Goal: Task Accomplishment & Management: Use online tool/utility

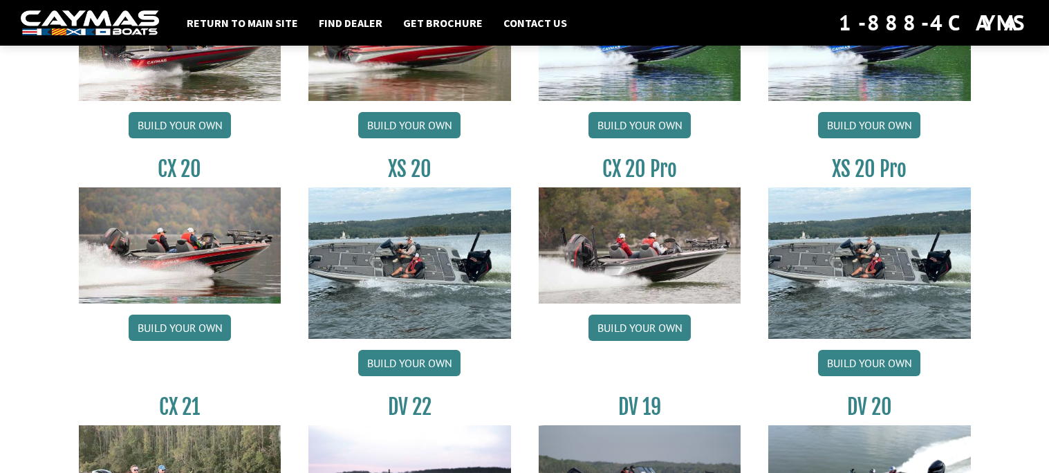
scroll to position [1260, 0]
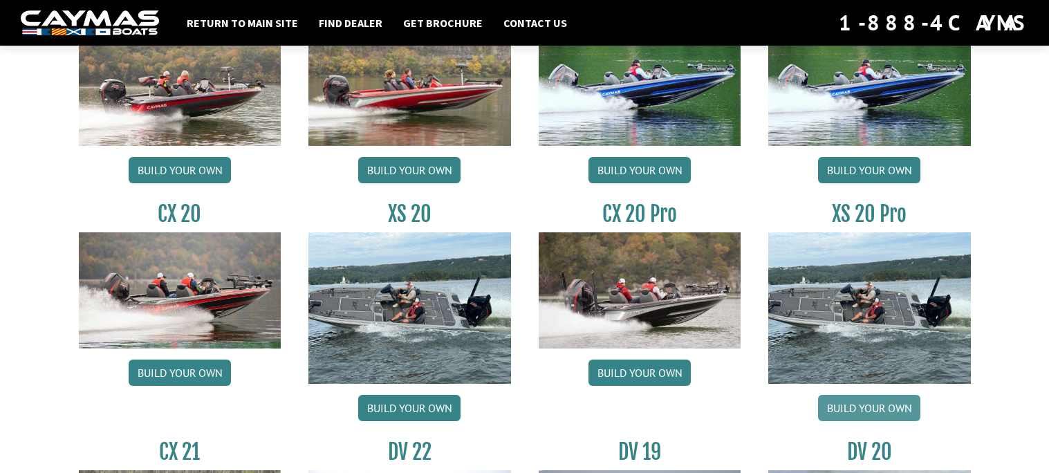
click at [852, 416] on link "Build your own" at bounding box center [869, 408] width 102 height 26
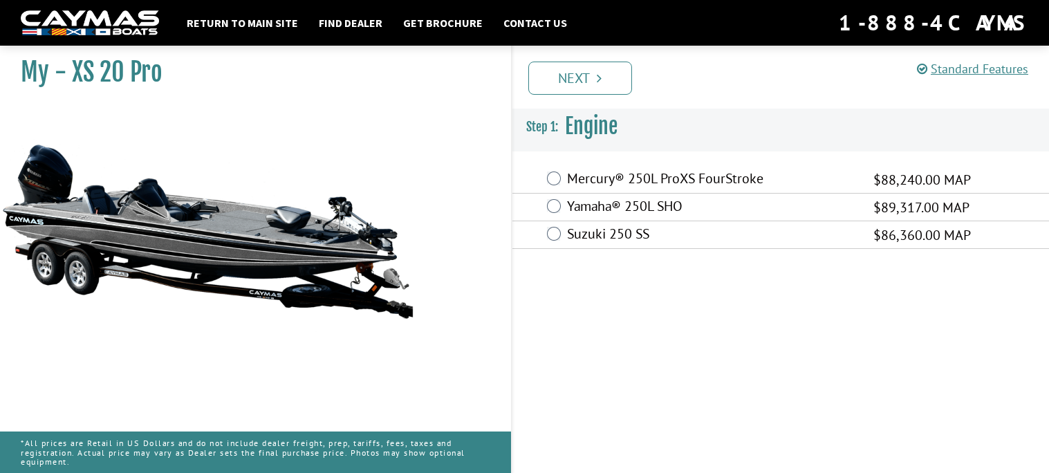
click at [734, 172] on label "Mercury® 250L ProXS FourStroke" at bounding box center [711, 180] width 289 height 20
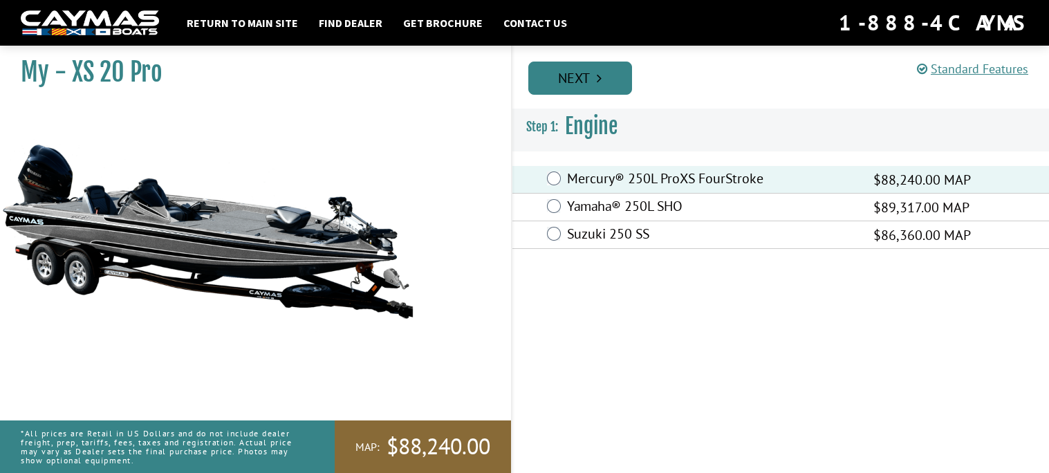
click at [606, 86] on link "Next" at bounding box center [580, 78] width 104 height 33
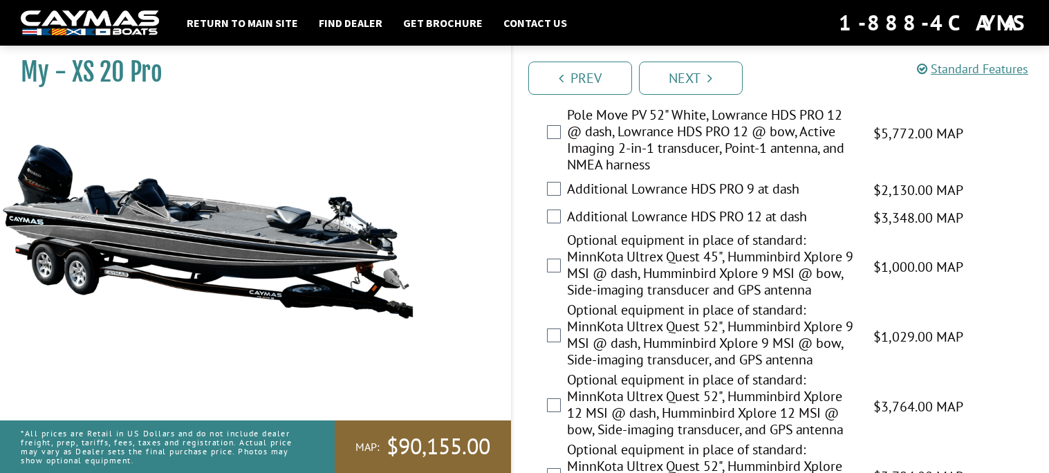
scroll to position [496, 0]
click at [653, 278] on label "Optional equipment in place of standard: MinnKota Ultrex Quest 45", Humminbird …" at bounding box center [711, 267] width 289 height 70
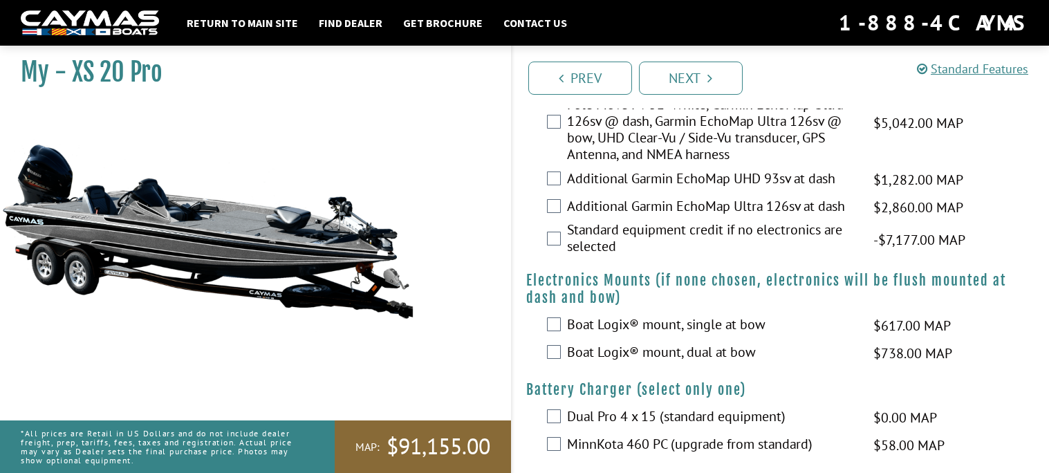
scroll to position [1414, 0]
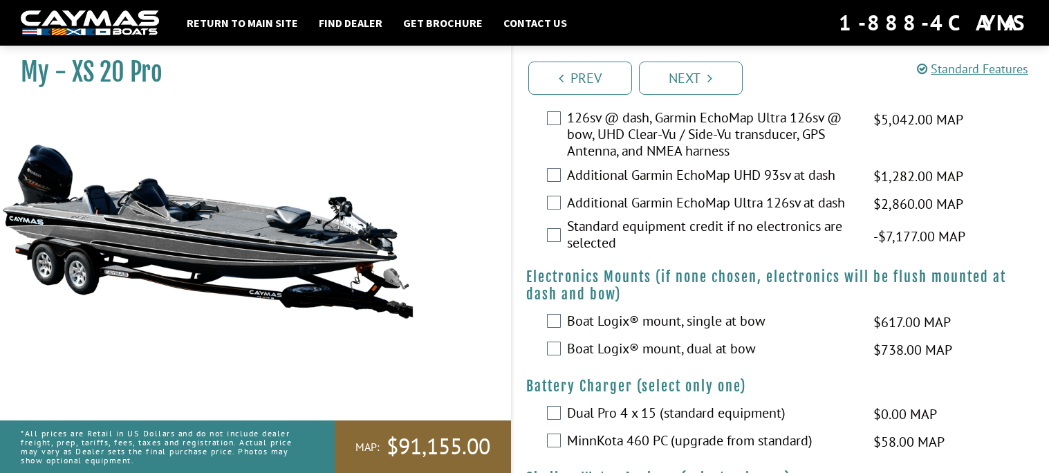
click at [740, 322] on label "Boat Logix® mount, single at bow" at bounding box center [711, 323] width 289 height 20
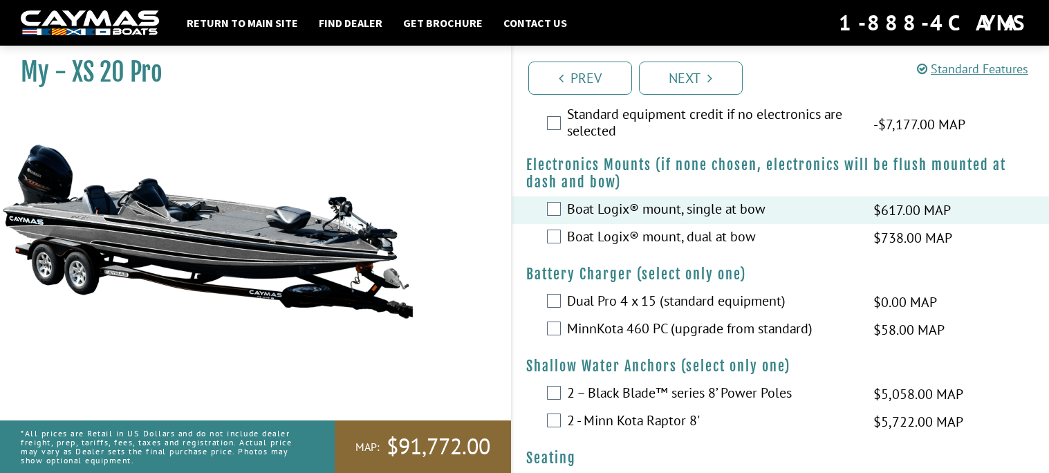
scroll to position [1525, 0]
click at [689, 327] on label "MinnKota 460 PC (upgrade from standard)" at bounding box center [711, 331] width 289 height 20
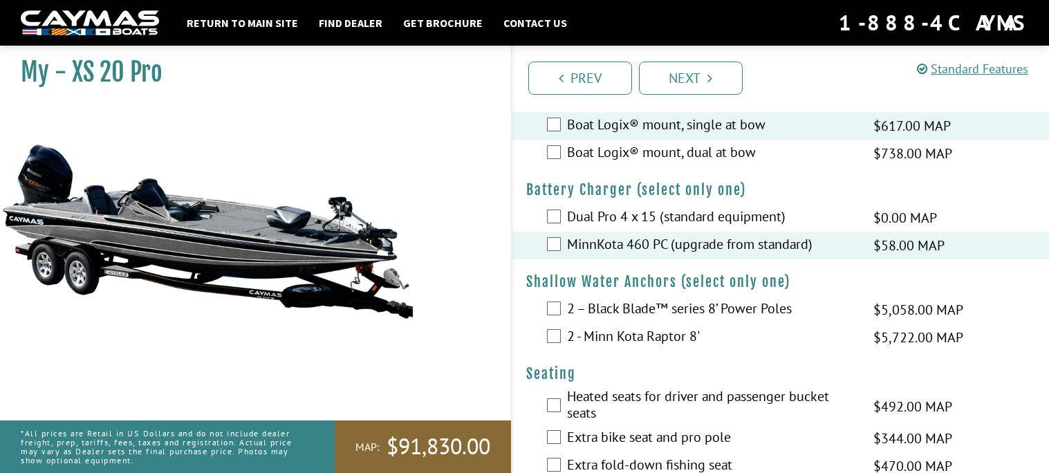
scroll to position [1612, 0]
click at [675, 333] on label "2 - Minn Kota Raptor 8'" at bounding box center [711, 336] width 289 height 20
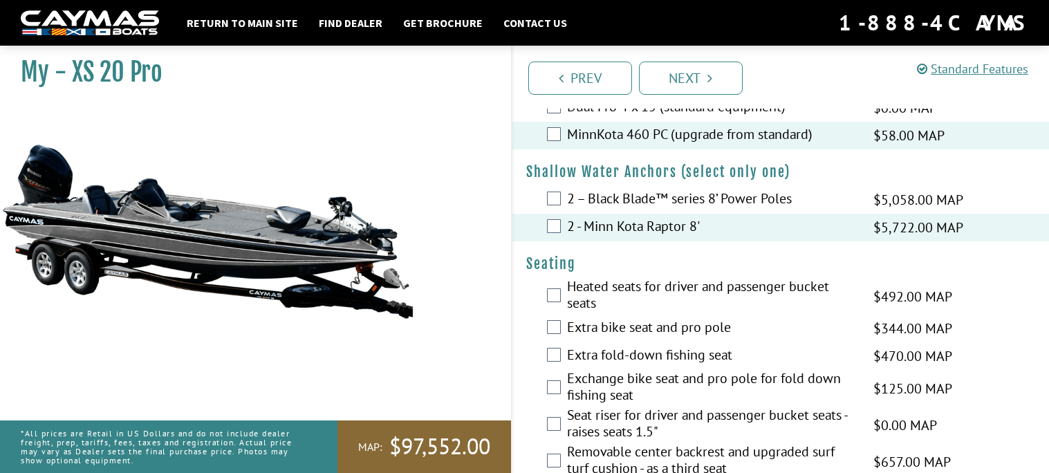
scroll to position [1722, 0]
click at [637, 283] on label "Heated seats for driver and passenger bucket seats" at bounding box center [711, 295] width 289 height 37
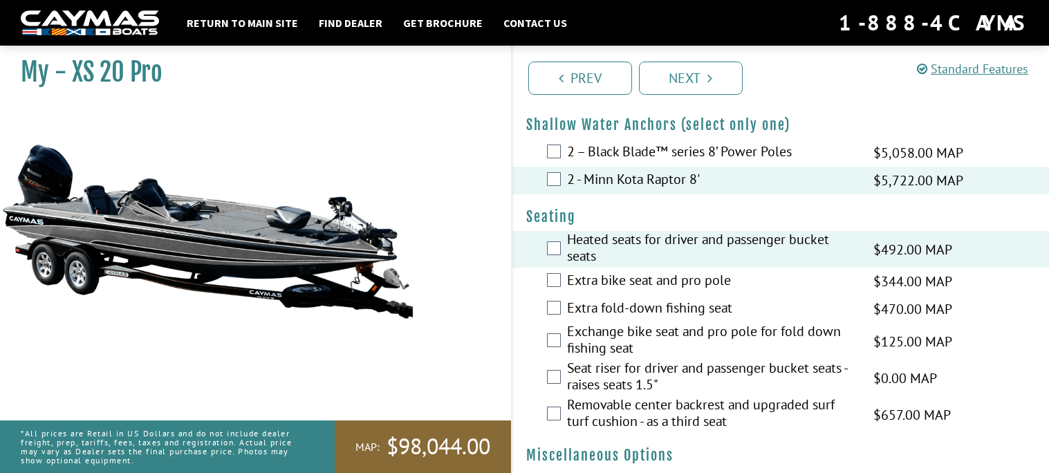
scroll to position [1768, 0]
click at [631, 279] on label "Extra bike seat and pro pole" at bounding box center [711, 281] width 289 height 20
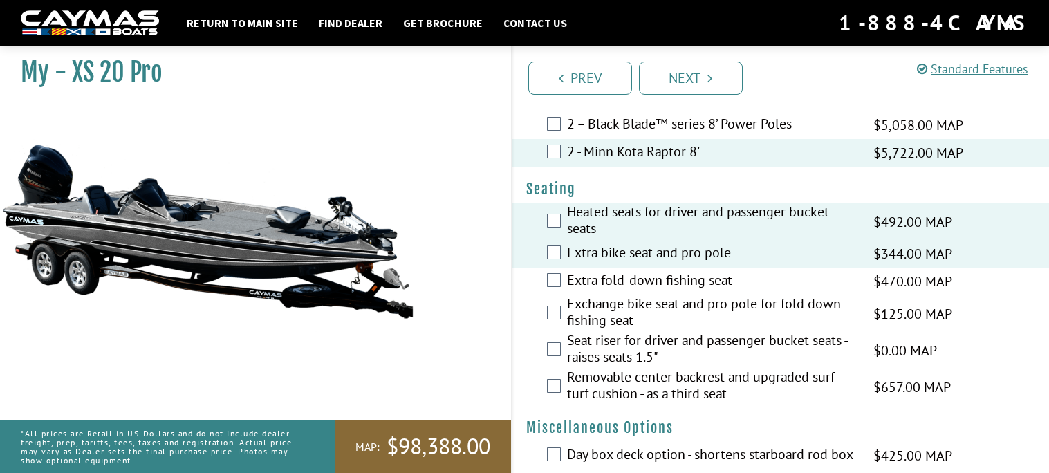
scroll to position [1798, 0]
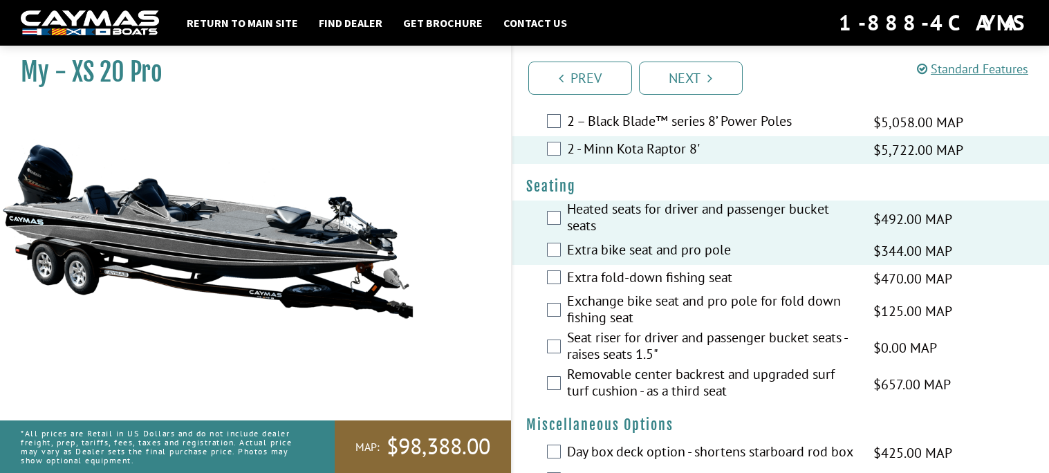
click at [675, 303] on label "Exchange bike seat and pro pole for fold down fishing seat" at bounding box center [711, 310] width 289 height 37
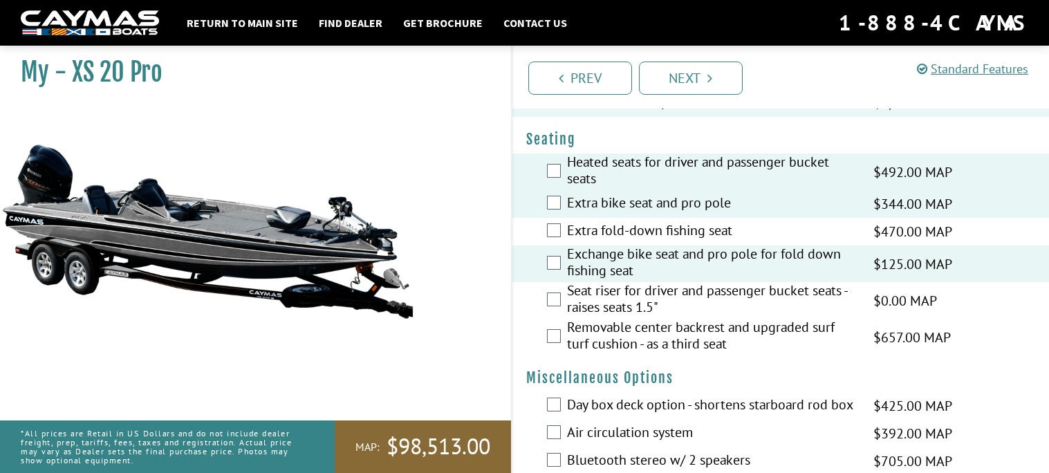
scroll to position [1849, 0]
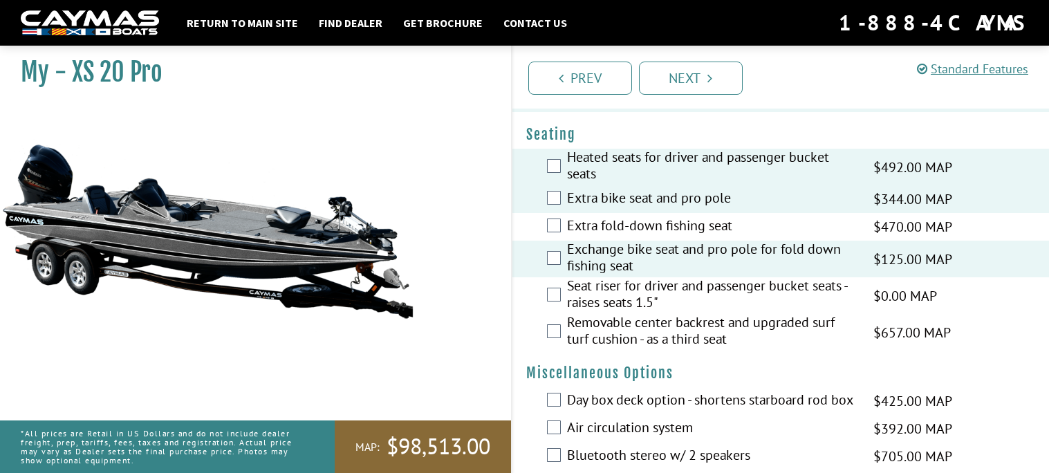
click at [634, 201] on label "Extra bike seat and pro pole" at bounding box center [711, 199] width 289 height 20
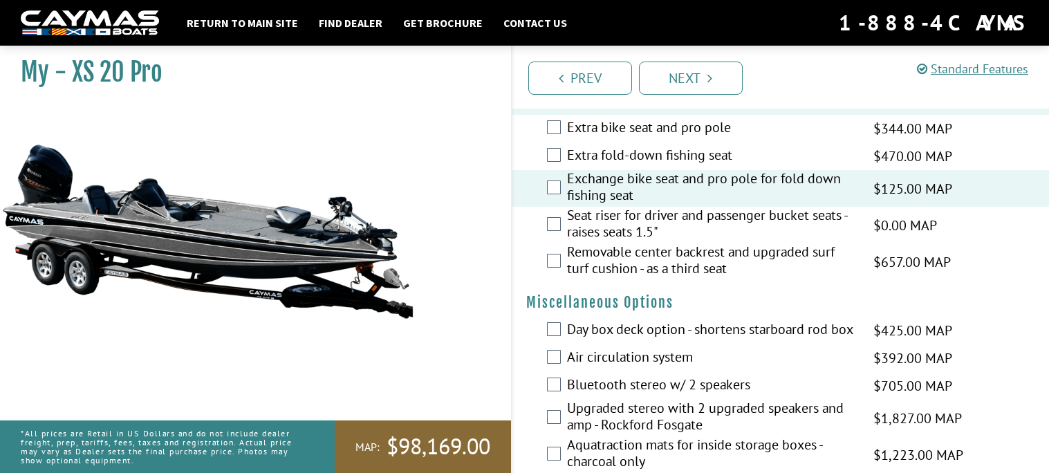
scroll to position [1925, 0]
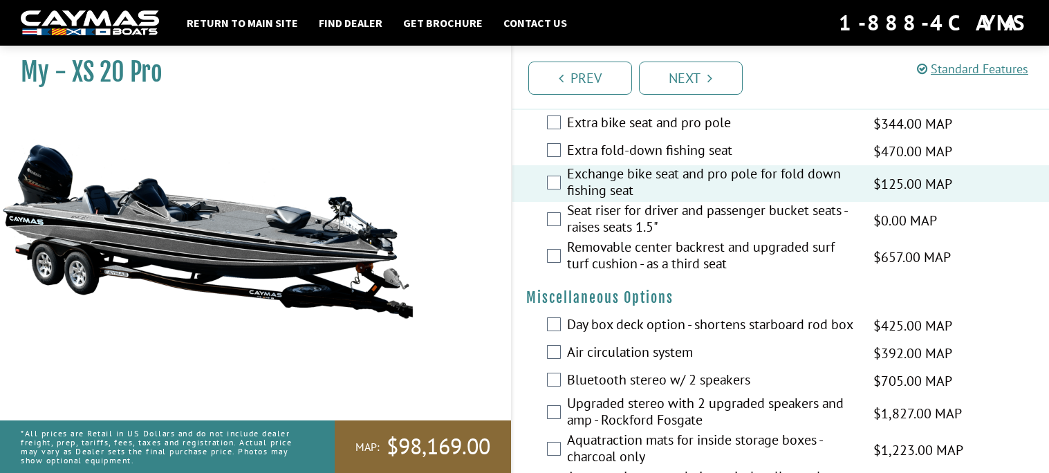
click at [668, 265] on label "Removable center backrest and upgraded surf turf cushion - as a third seat" at bounding box center [711, 257] width 289 height 37
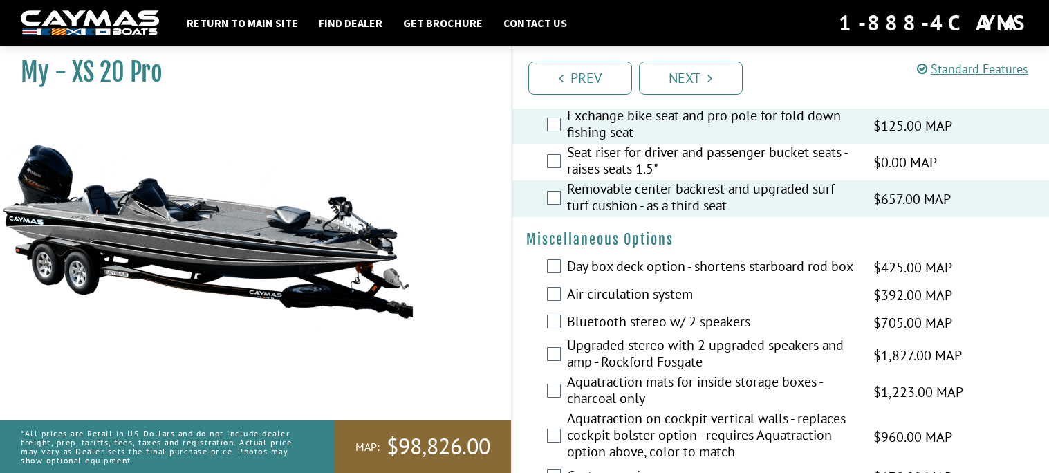
scroll to position [1980, 0]
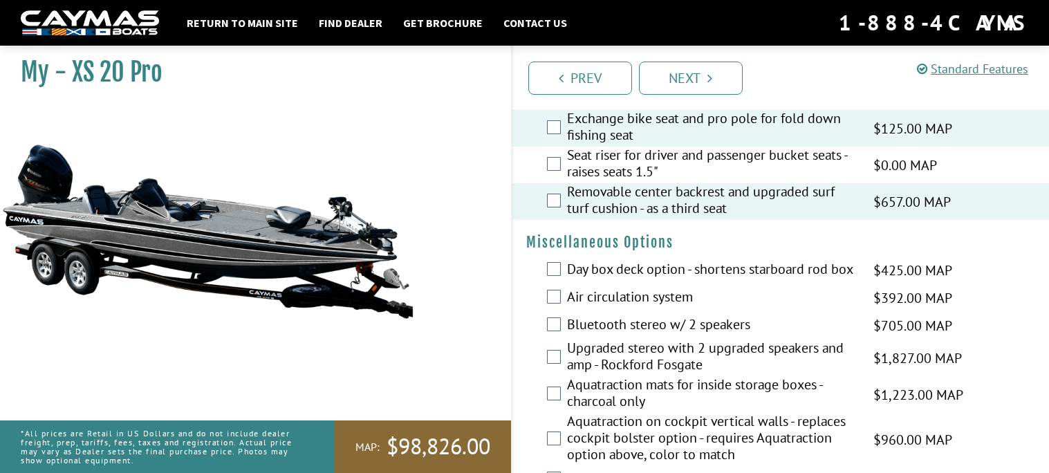
click at [671, 266] on label "Day box deck option - shortens starboard rod box" at bounding box center [711, 271] width 289 height 20
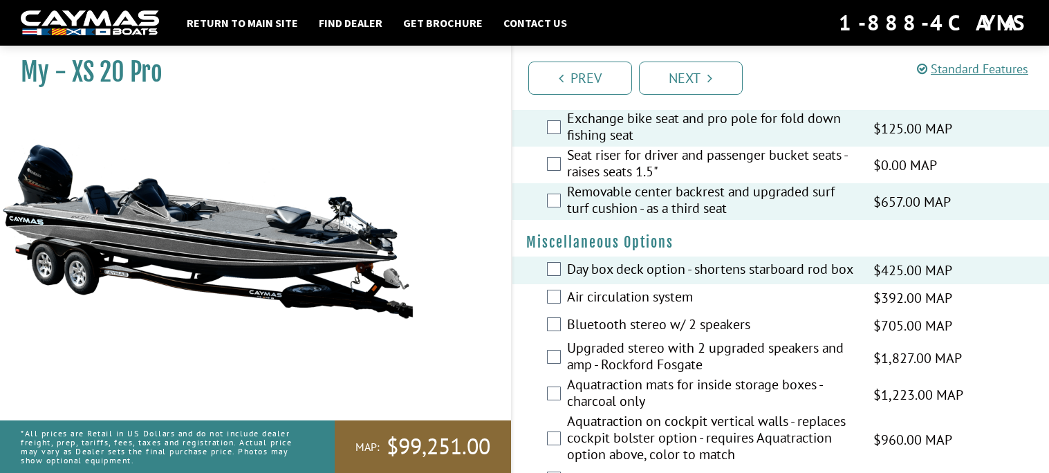
click at [686, 295] on label "Air circulation system" at bounding box center [711, 298] width 289 height 20
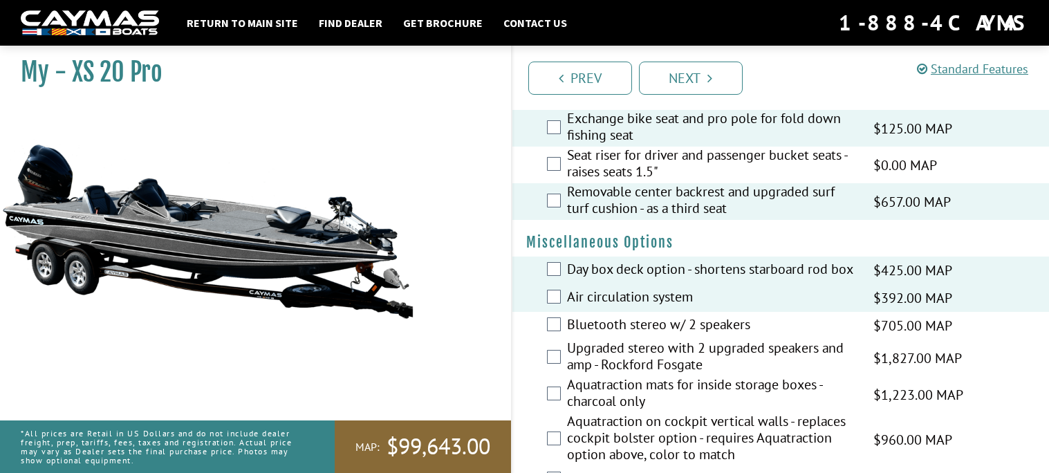
click at [687, 323] on label "Bluetooth stereo w/ 2 speakers" at bounding box center [711, 326] width 289 height 20
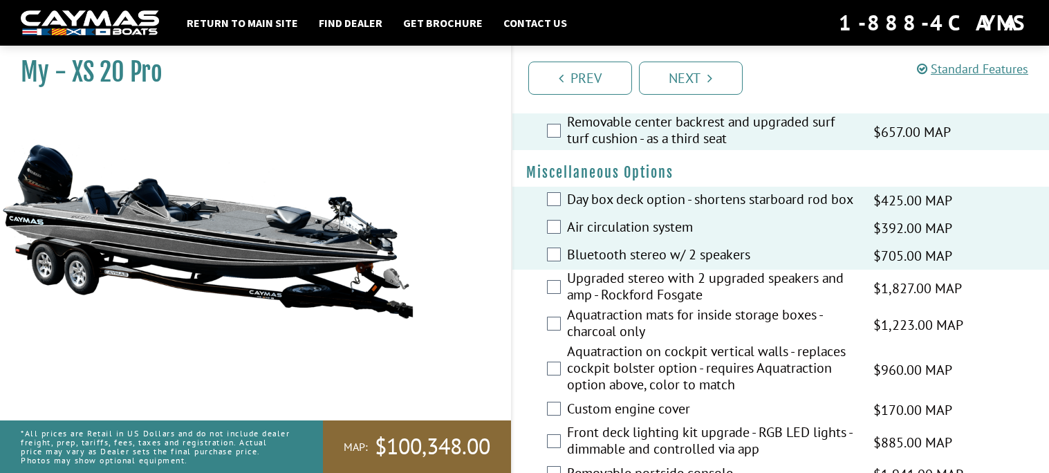
scroll to position [2053, 0]
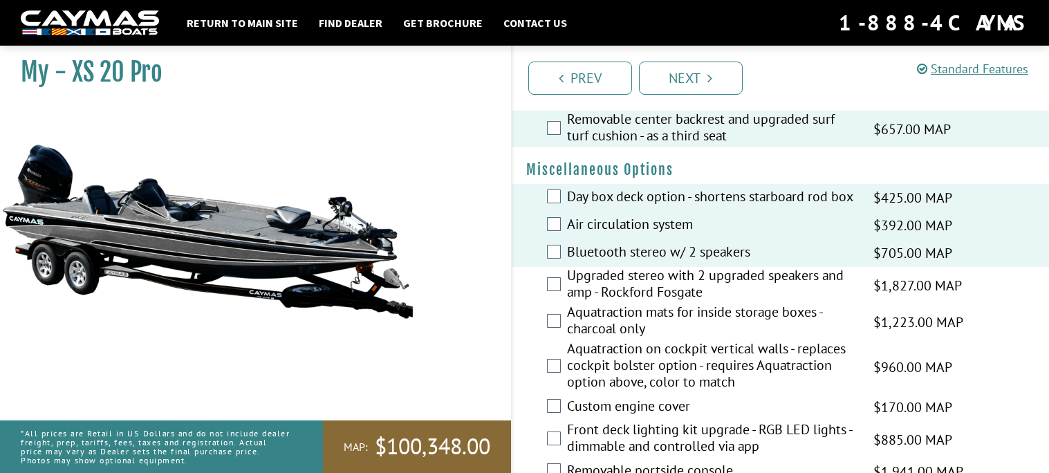
click at [649, 326] on label "Aquatraction mats for inside storage boxes - charcoal only" at bounding box center [711, 322] width 289 height 37
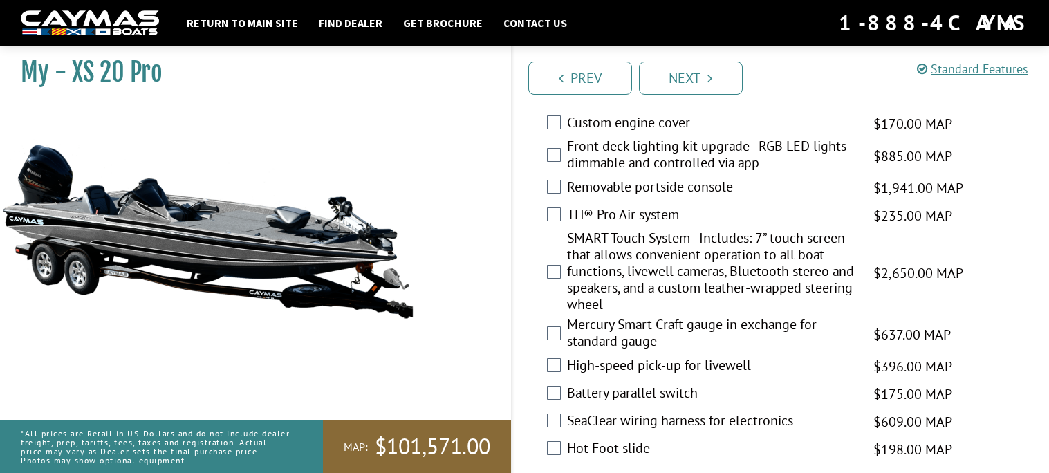
scroll to position [2335, 0]
click at [625, 251] on label "SMART Touch System - Includes: 7” touch screen that allows convenient operation…" at bounding box center [711, 274] width 289 height 86
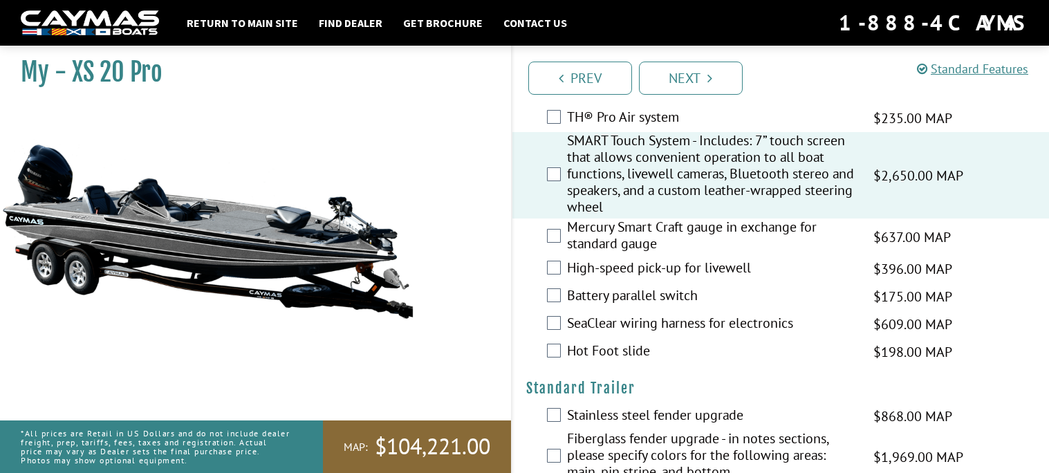
scroll to position [2426, 0]
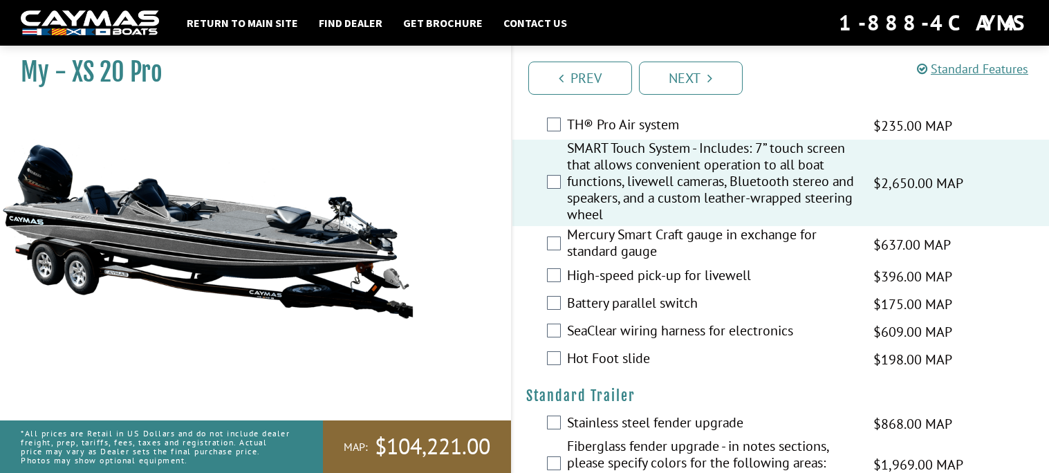
click at [604, 362] on label "Hot Foot slide" at bounding box center [711, 360] width 289 height 20
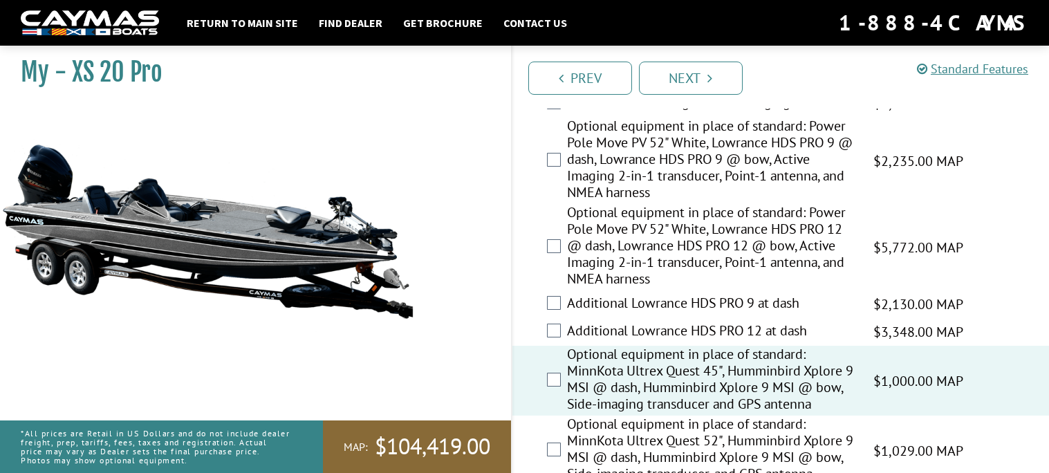
scroll to position [0, 0]
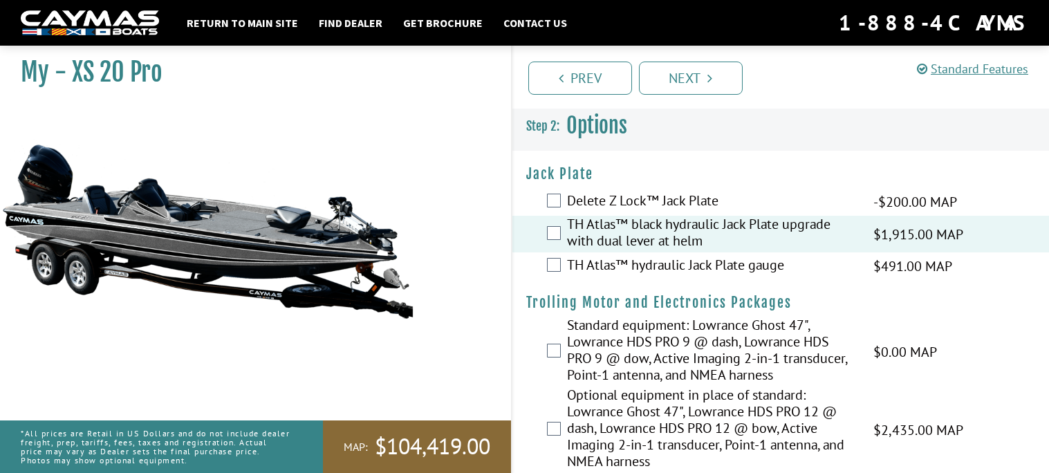
click at [144, 13] on img at bounding box center [90, 23] width 138 height 26
